Goal: Task Accomplishment & Management: Manage account settings

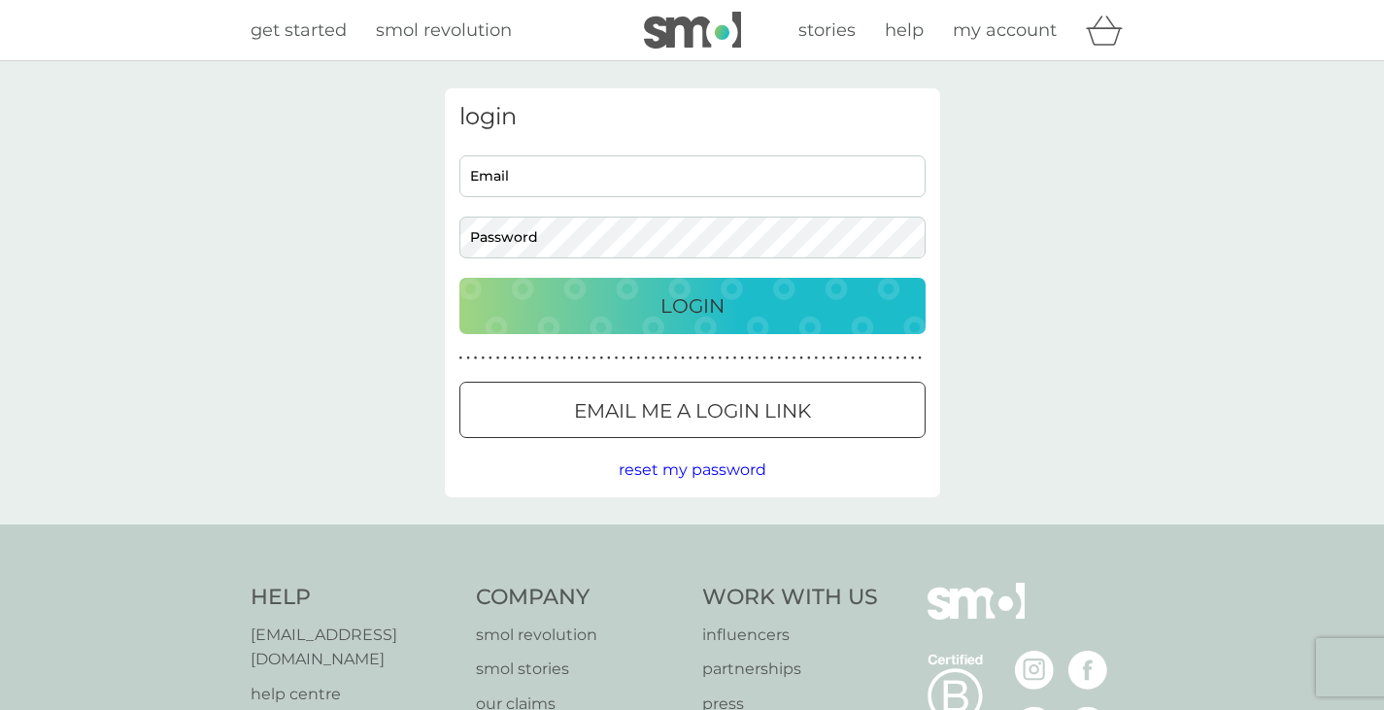
type input "chris@christopherreay.co.uk"
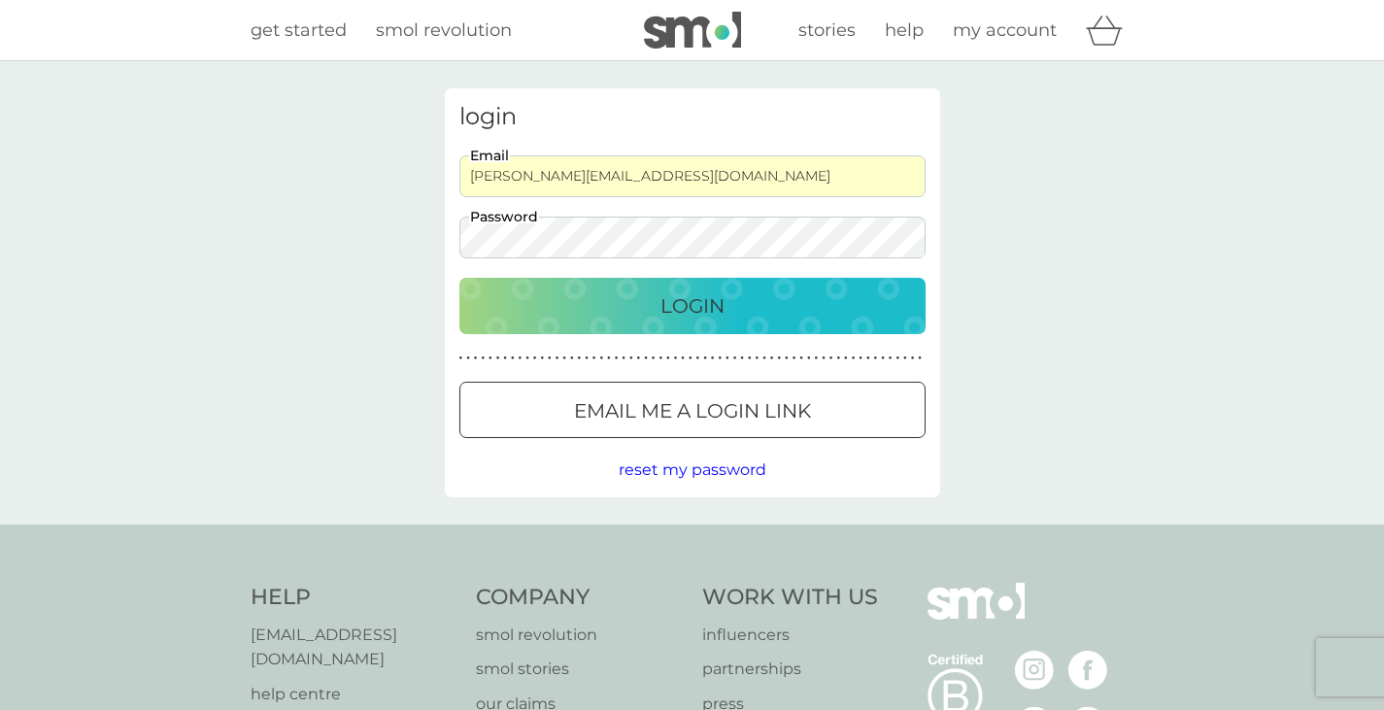
click at [675, 311] on p "Login" at bounding box center [693, 305] width 64 height 31
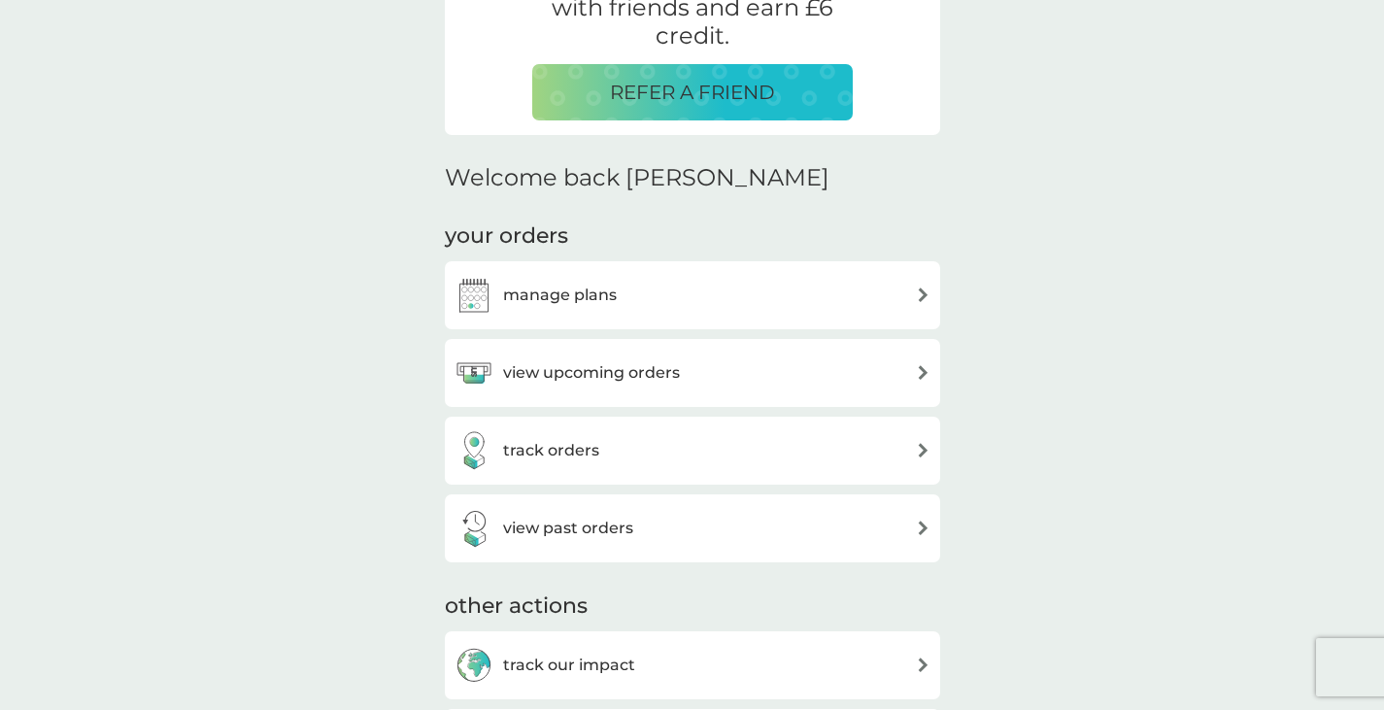
scroll to position [486, 0]
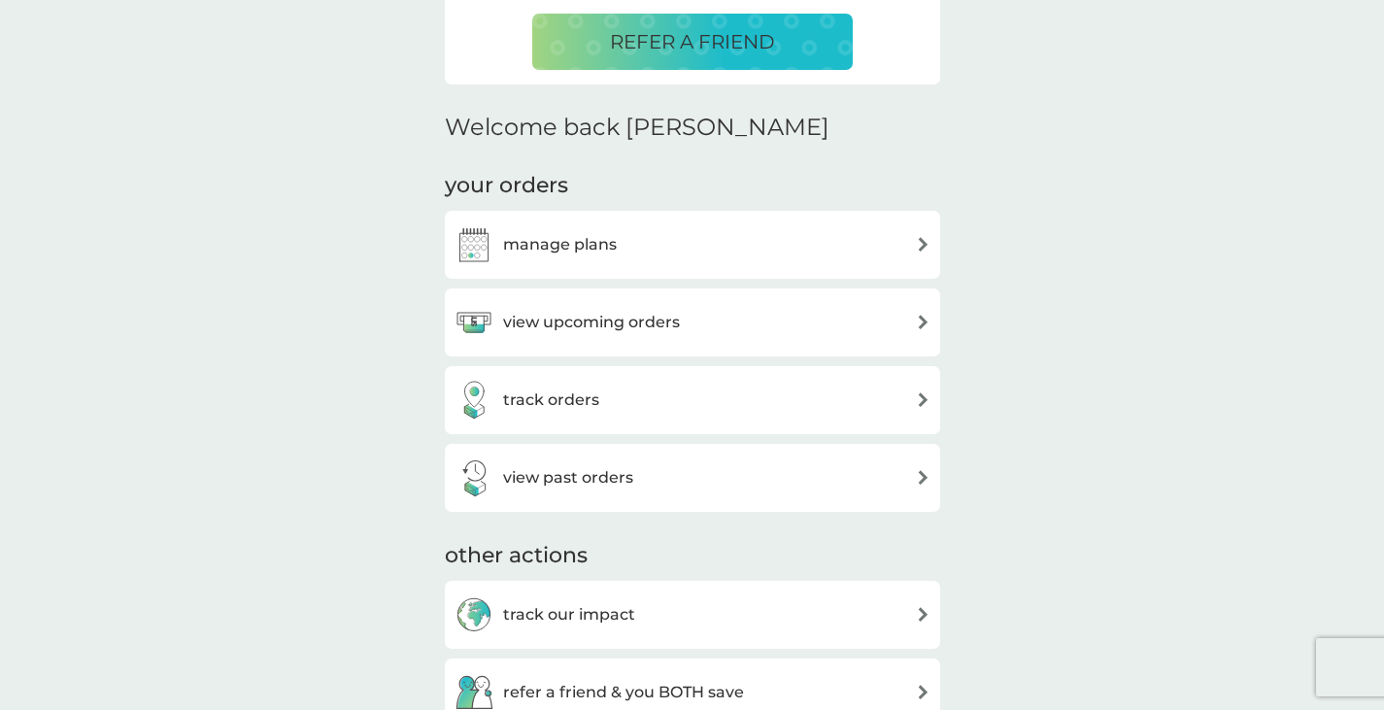
click at [623, 241] on div "manage plans" at bounding box center [693, 244] width 476 height 39
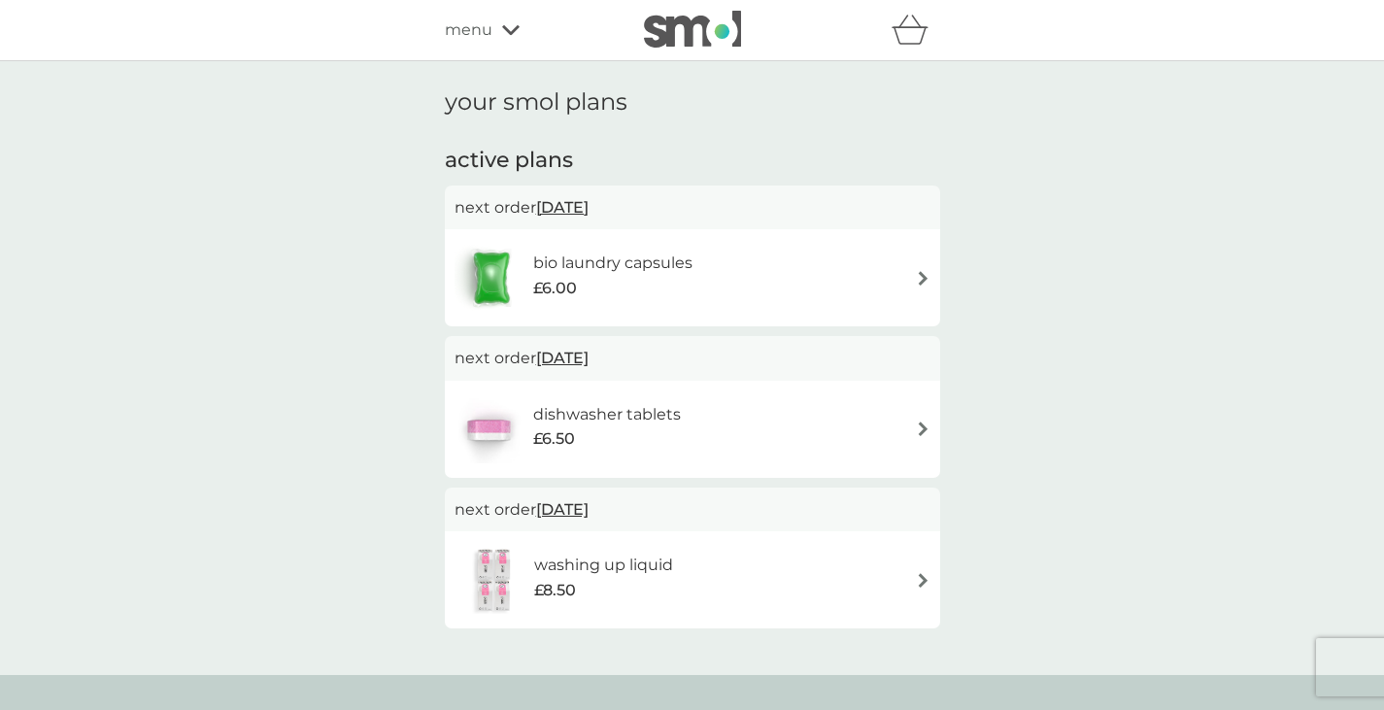
click at [917, 272] on img at bounding box center [923, 278] width 15 height 15
